Goal: Transaction & Acquisition: Register for event/course

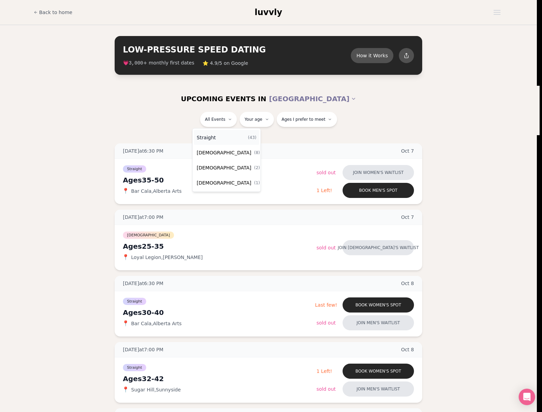
click at [215, 139] on div "Straight ( 43 )" at bounding box center [226, 137] width 65 height 15
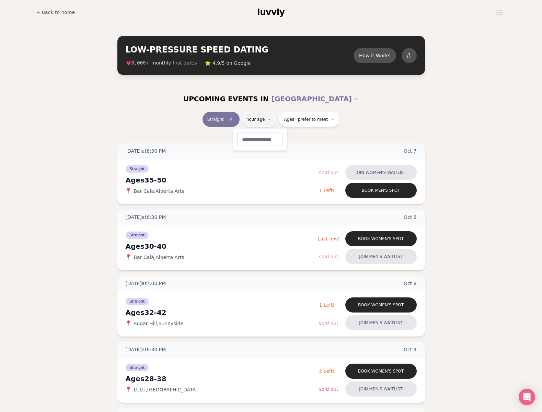
click at [257, 139] on input "number" at bounding box center [260, 140] width 46 height 14
type input "**"
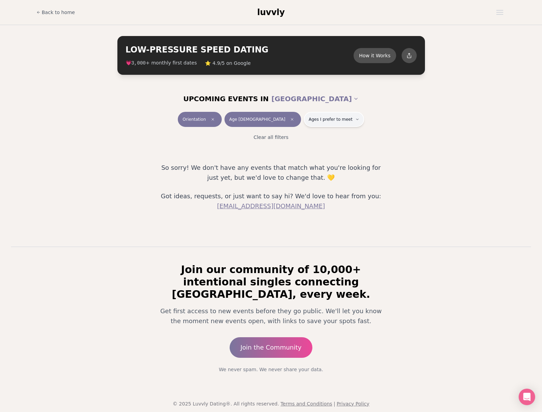
click at [325, 122] on button "Ages I prefer to meet" at bounding box center [334, 119] width 60 height 15
drag, startPoint x: 284, startPoint y: 147, endPoint x: 364, endPoint y: 139, distance: 81.0
click at [284, 147] on button "Around my age" at bounding box center [285, 145] width 5 height 5
click at [380, 136] on div "Clear all filters" at bounding box center [271, 137] width 384 height 15
click at [316, 124] on button "Same age" at bounding box center [333, 119] width 41 height 15
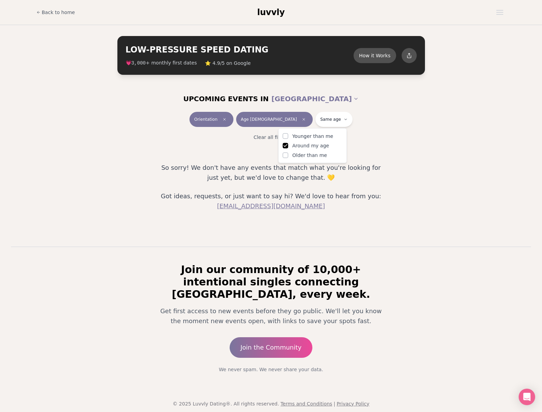
click at [285, 136] on button "Younger than me" at bounding box center [285, 136] width 5 height 5
drag, startPoint x: 287, startPoint y: 155, endPoint x: 363, endPoint y: 142, distance: 77.2
click at [287, 155] on button "Older than me" at bounding box center [285, 155] width 5 height 5
click at [385, 141] on div "Clear all filters" at bounding box center [271, 137] width 384 height 15
